Goal: Task Accomplishment & Management: Use online tool/utility

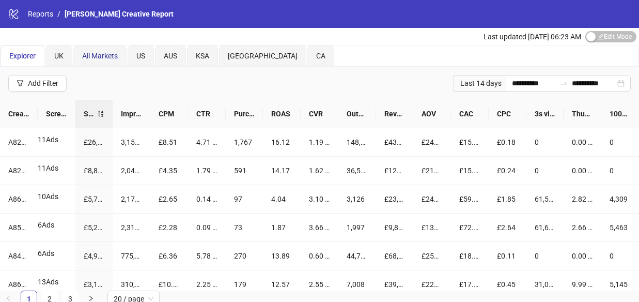
click at [98, 52] on span "All Markets" at bounding box center [100, 56] width 36 height 8
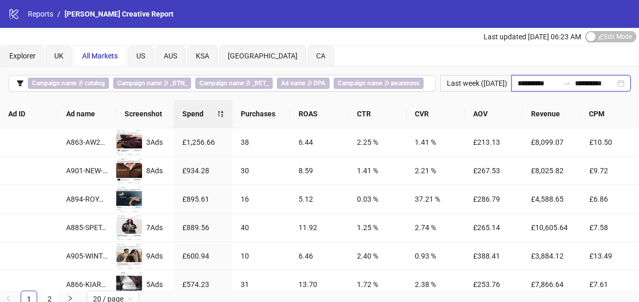
click at [524, 80] on input "**********" at bounding box center [538, 82] width 41 height 11
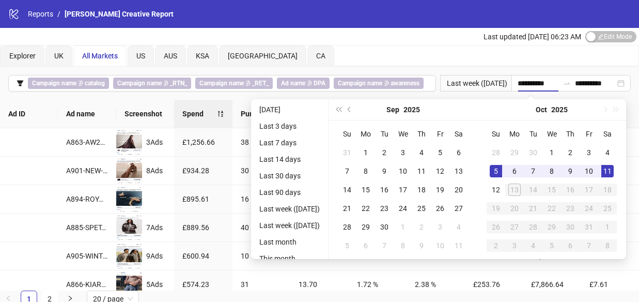
click at [489, 59] on div "Explorer UK All Markets US AUS [GEOGRAPHIC_DATA] [GEOGRAPHIC_DATA] [GEOGRAPHIC_…" at bounding box center [320, 55] width 638 height 21
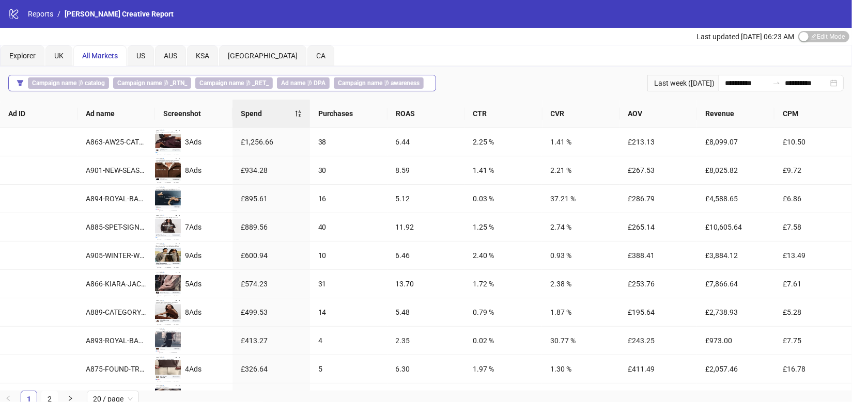
click at [104, 81] on b "catalog" at bounding box center [95, 83] width 20 height 7
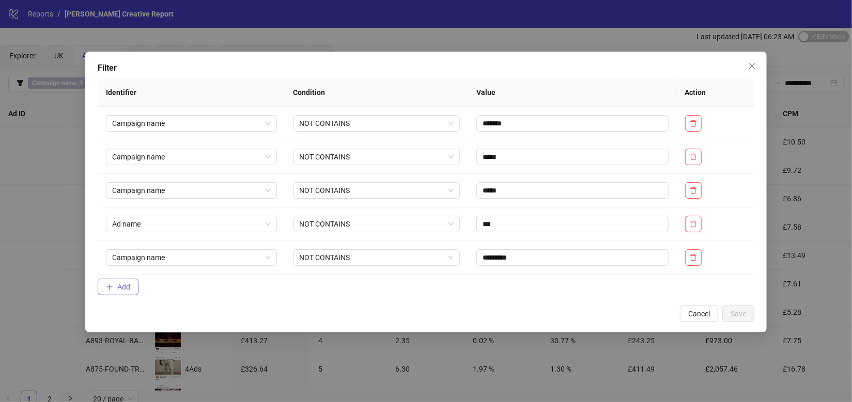
click at [121, 284] on span "Add" at bounding box center [123, 287] width 13 height 8
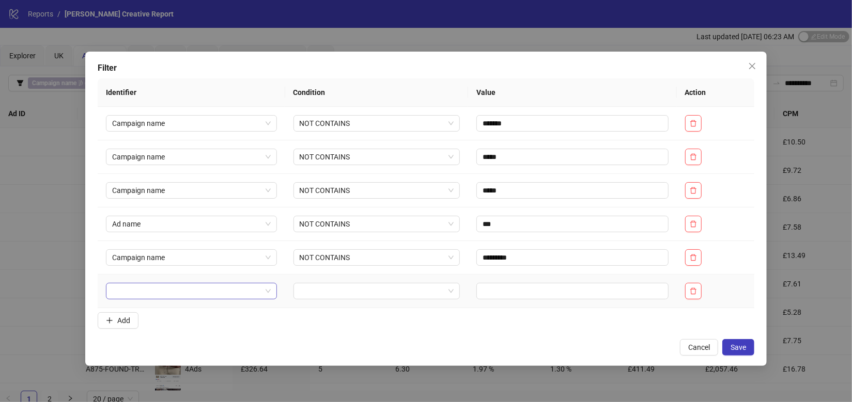
click at [165, 286] on input "search" at bounding box center [186, 291] width 149 height 15
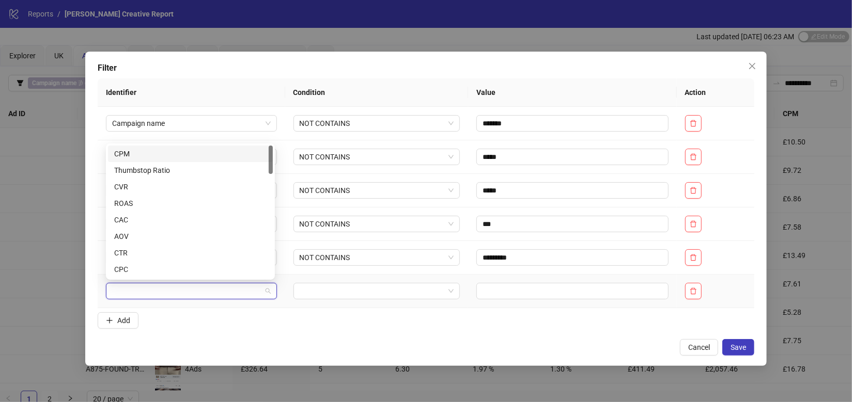
type input "*"
click at [150, 270] on div "Campaign name" at bounding box center [190, 269] width 152 height 11
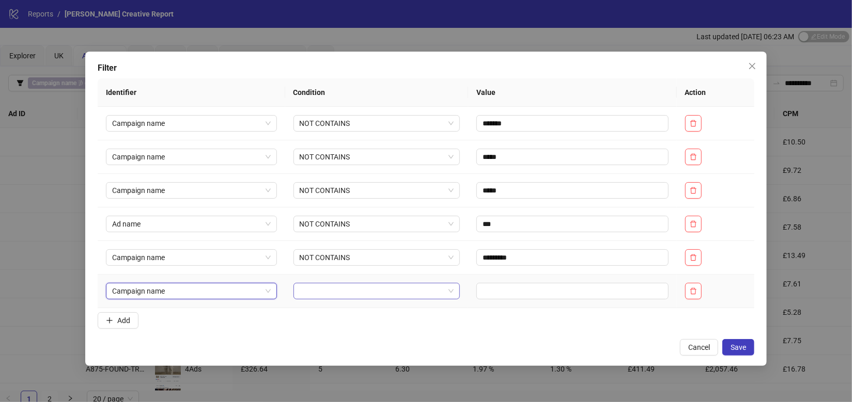
click at [306, 293] on input "search" at bounding box center [372, 291] width 145 height 15
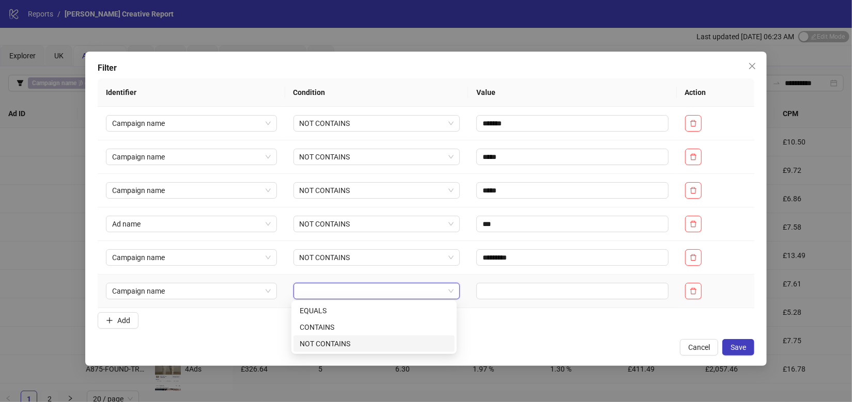
click at [335, 301] on div "NOT CONTAINS" at bounding box center [373, 344] width 161 height 17
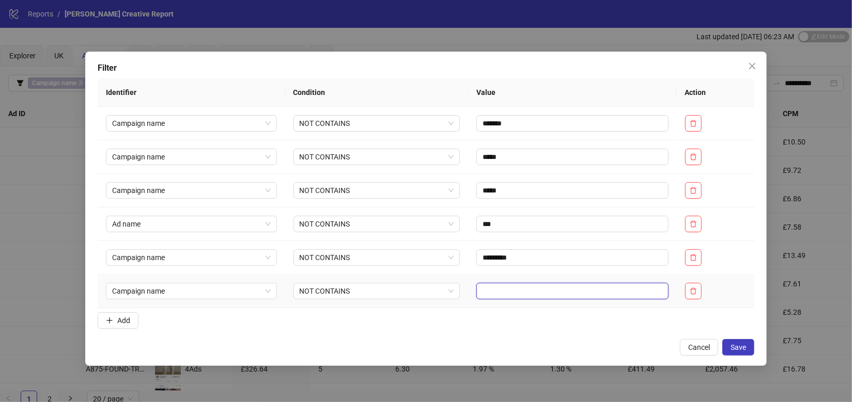
click at [494, 293] on input "text" at bounding box center [572, 291] width 192 height 17
type input "****"
click at [638, 301] on span "Save" at bounding box center [737, 347] width 15 height 8
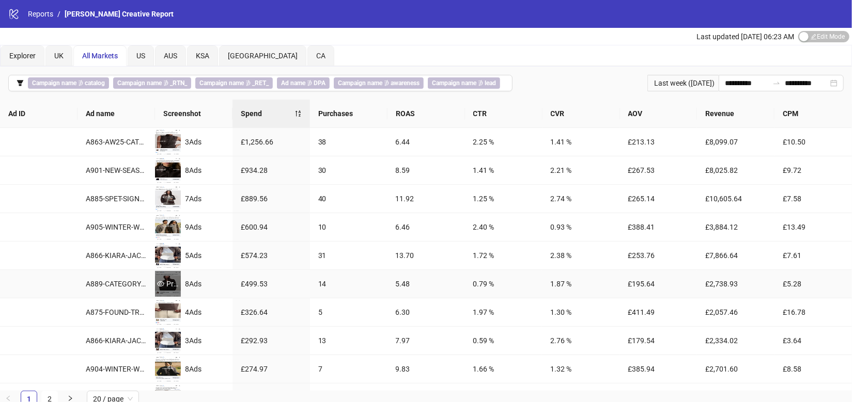
click at [167, 280] on div "Preview" at bounding box center [168, 283] width 26 height 11
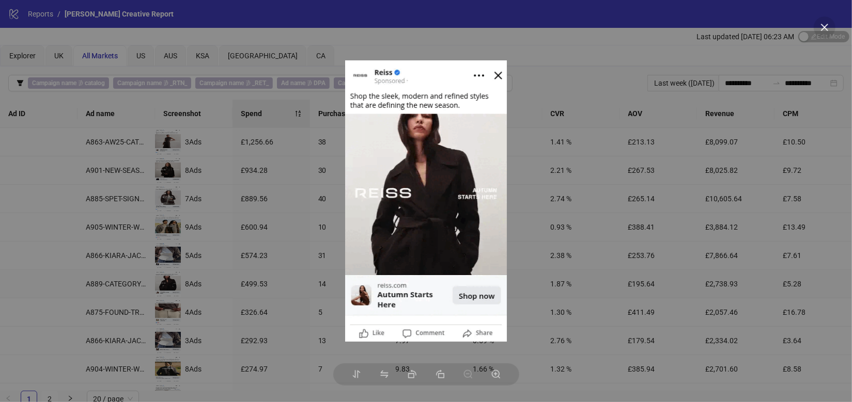
click at [531, 80] on div at bounding box center [426, 201] width 852 height 402
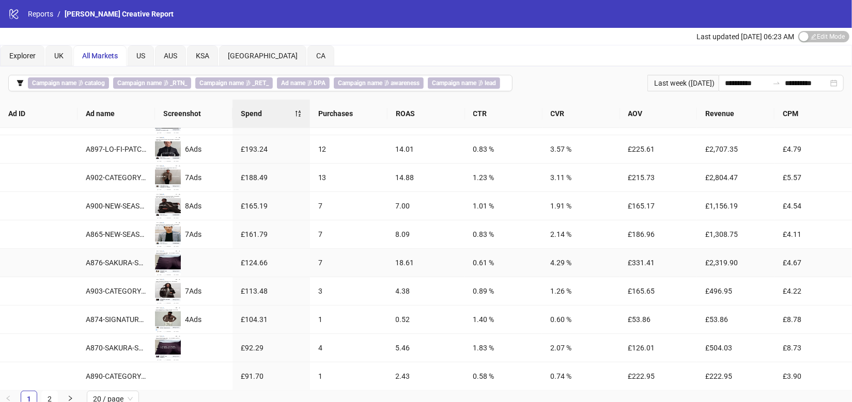
scroll to position [296, 0]
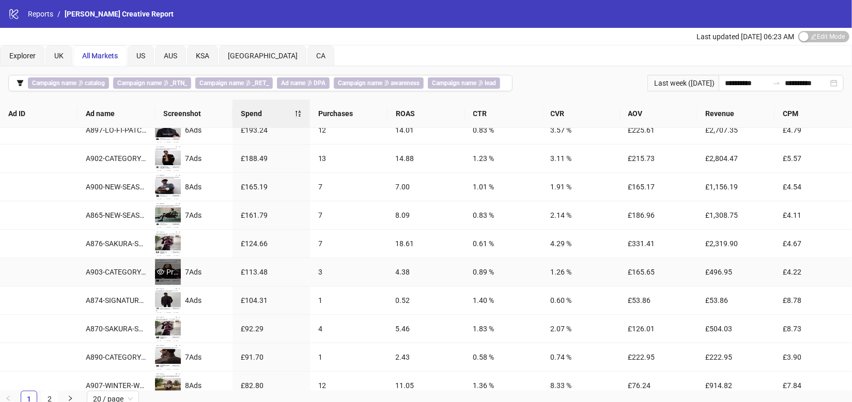
click at [166, 270] on div "Preview" at bounding box center [168, 272] width 26 height 11
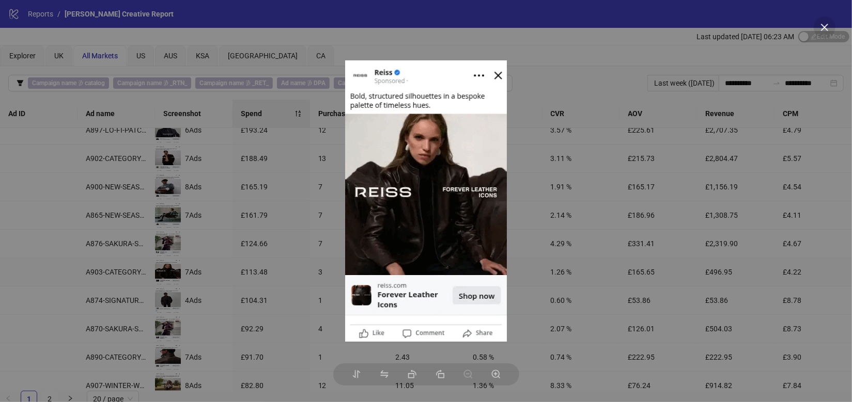
click at [240, 186] on div at bounding box center [426, 201] width 852 height 402
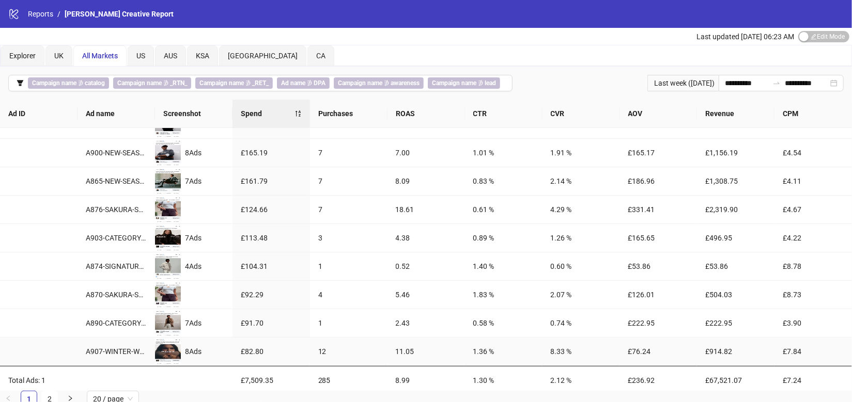
scroll to position [330, 0]
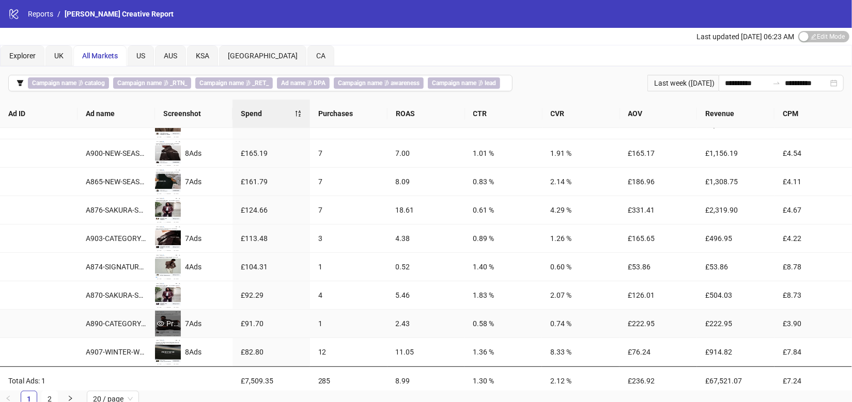
click at [168, 301] on div "Preview" at bounding box center [168, 323] width 26 height 11
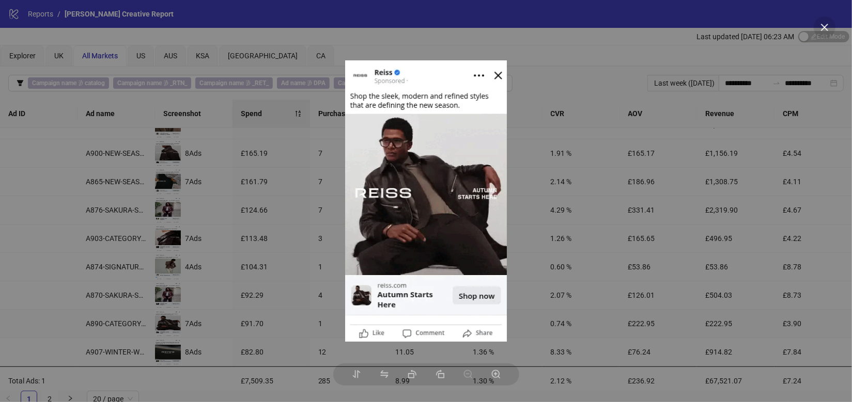
click at [558, 58] on div at bounding box center [426, 201] width 852 height 402
